Goal: Find specific page/section: Find specific page/section

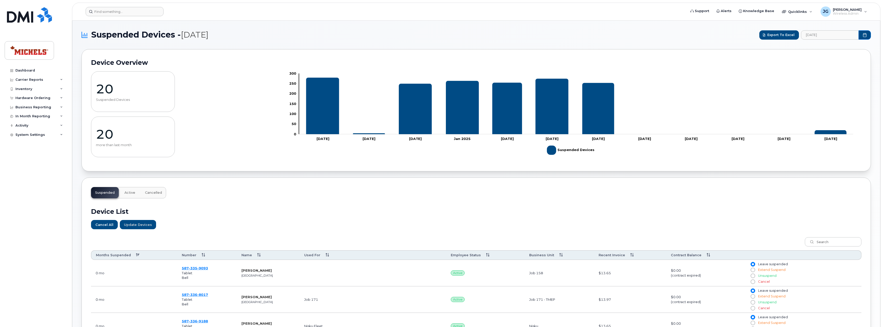
scroll to position [116, 0]
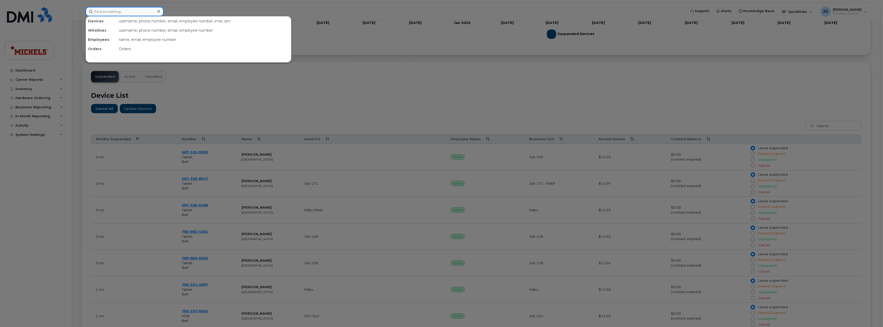
click at [116, 13] on input at bounding box center [125, 11] width 78 height 9
click at [42, 14] on div at bounding box center [441, 163] width 883 height 327
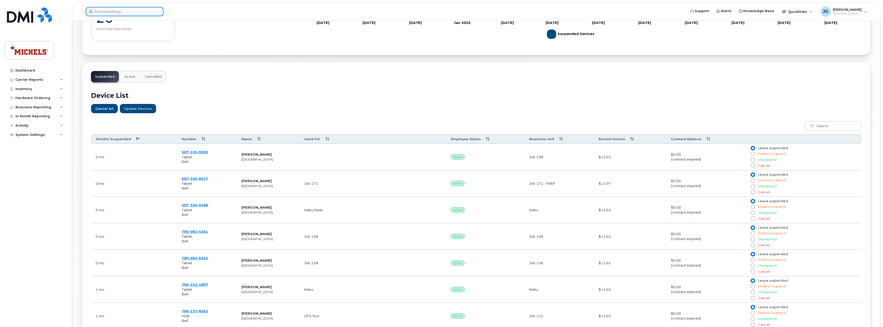
click at [97, 13] on input at bounding box center [125, 11] width 78 height 9
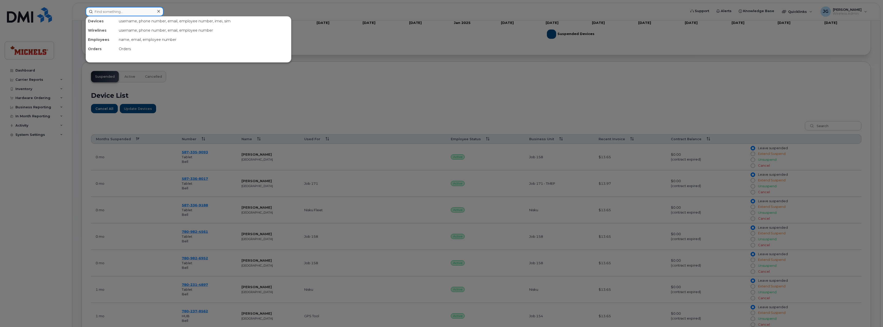
type input "m"
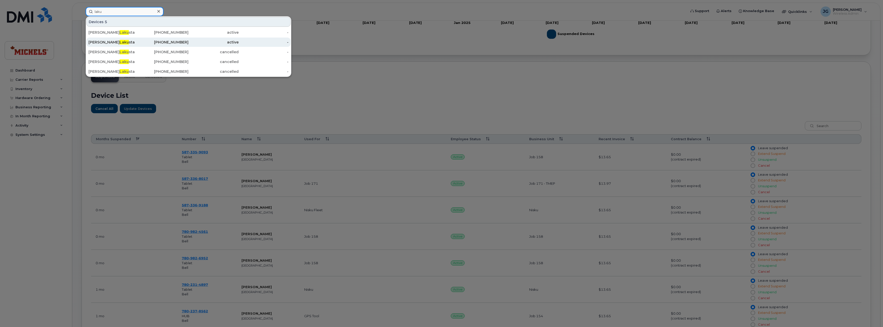
type input "laku"
click at [132, 41] on div "Michael Laku sta" at bounding box center [113, 42] width 50 height 5
